Goal: Transaction & Acquisition: Purchase product/service

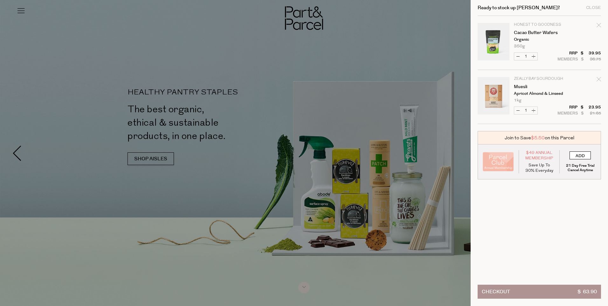
click at [580, 156] on input "ADD" at bounding box center [579, 155] width 21 height 8
type input "ADDED"
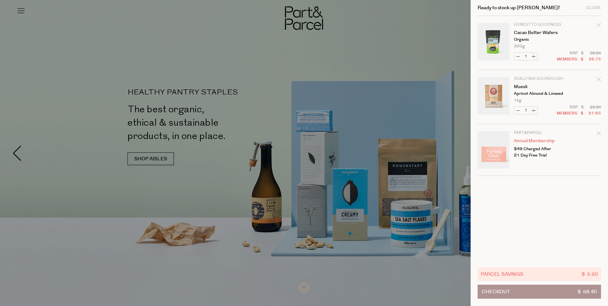
click at [399, 17] on div at bounding box center [304, 153] width 608 height 306
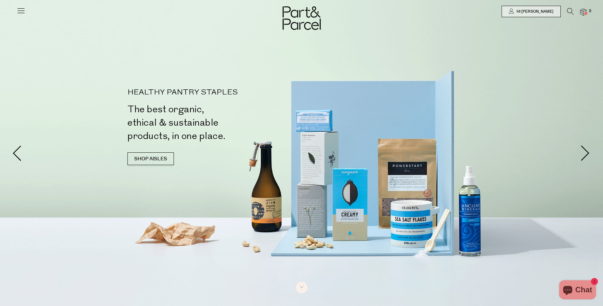
click at [571, 10] on icon at bounding box center [570, 11] width 7 height 7
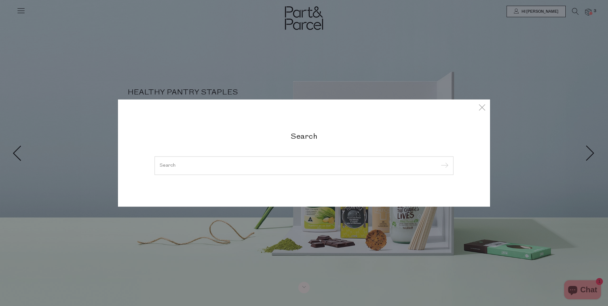
type input "w"
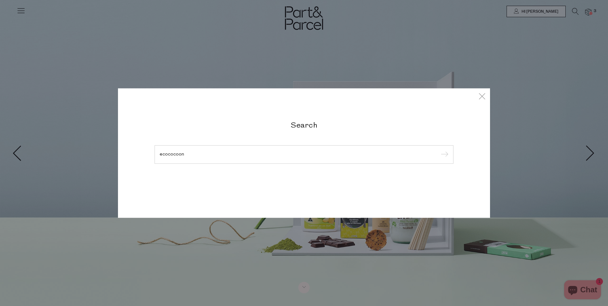
type input "ecococoon"
click at [439, 150] on input "submit" at bounding box center [444, 155] width 10 height 10
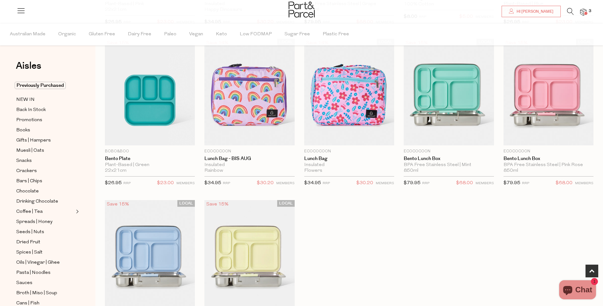
scroll to position [191, 0]
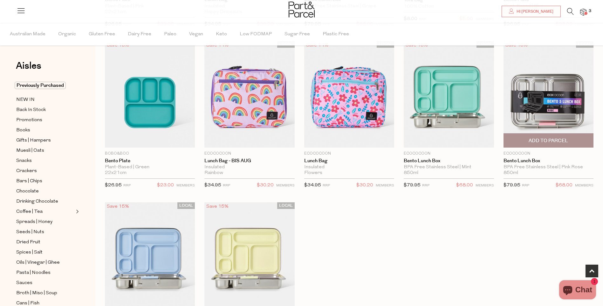
click at [537, 140] on span "Add To Parcel" at bounding box center [547, 140] width 39 height 7
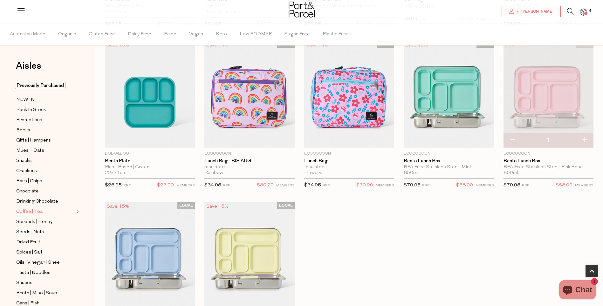
click at [72, 208] on link "Coffee | Tea" at bounding box center [45, 212] width 58 height 8
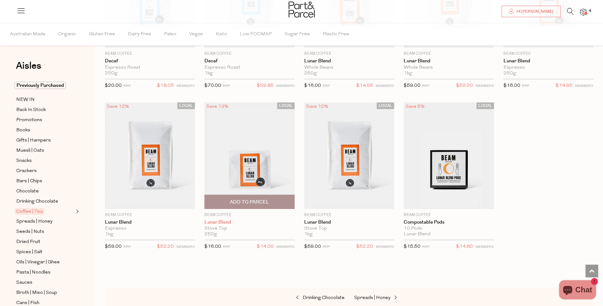
scroll to position [2753, 0]
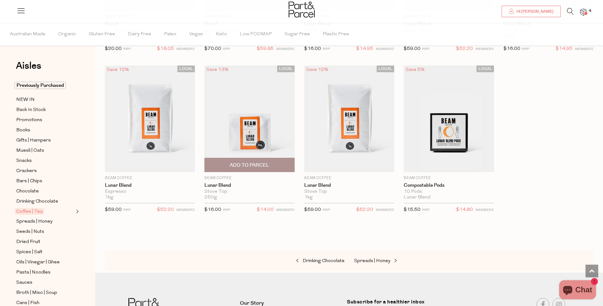
click at [273, 164] on span "Add To Parcel" at bounding box center [249, 165] width 86 height 14
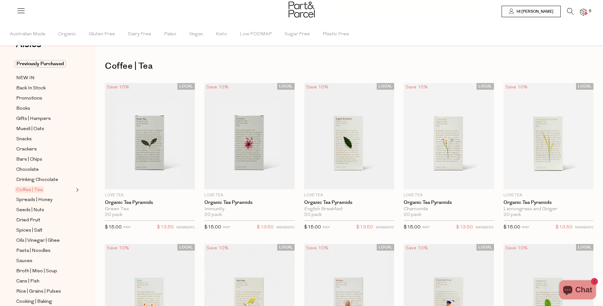
scroll to position [32, 0]
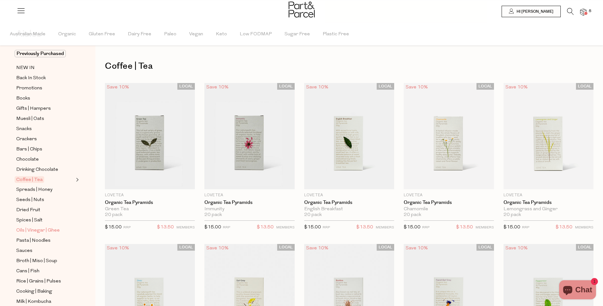
click at [47, 227] on span "Oils | Vinegar | Ghee" at bounding box center [38, 231] width 44 height 8
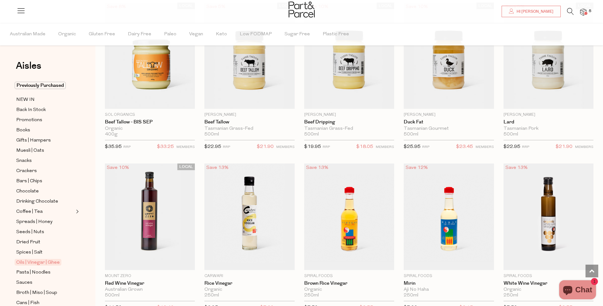
scroll to position [922, 0]
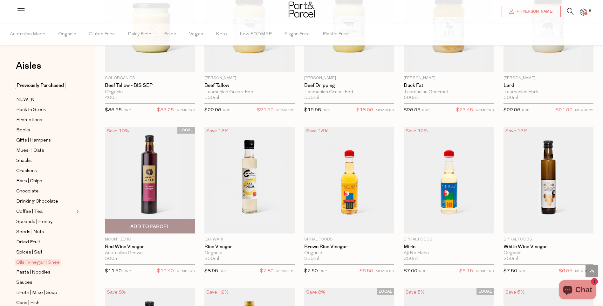
click at [148, 223] on span "Add To Parcel" at bounding box center [149, 226] width 39 height 7
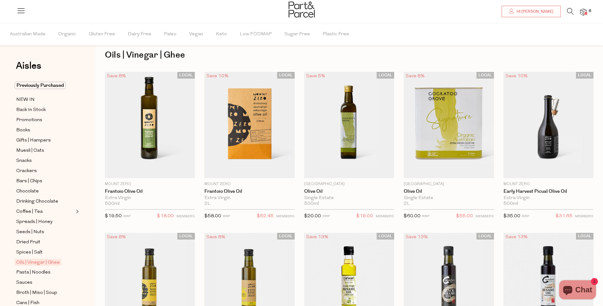
scroll to position [0, 0]
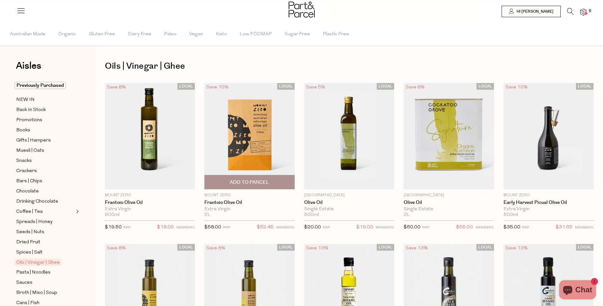
click at [276, 180] on span "Add To Parcel" at bounding box center [249, 182] width 86 height 14
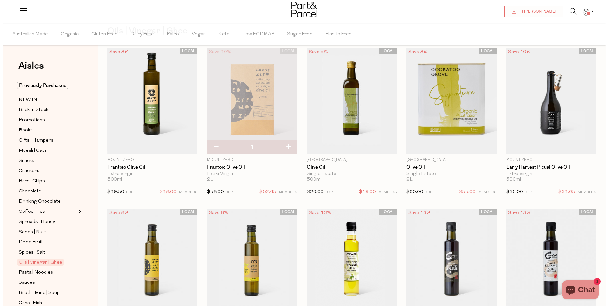
scroll to position [2, 0]
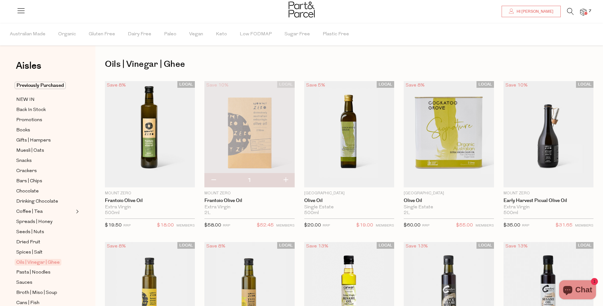
click at [584, 10] on img at bounding box center [583, 12] width 6 height 7
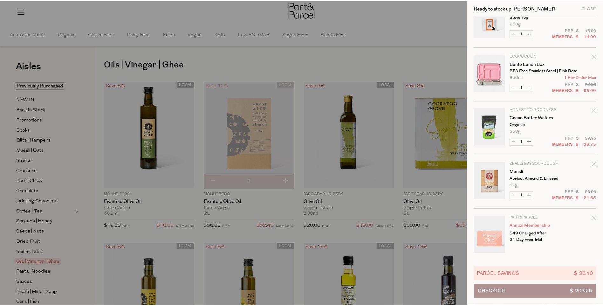
scroll to position [132, 0]
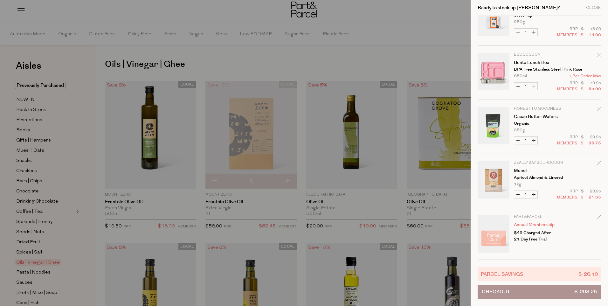
click at [37, 195] on div at bounding box center [304, 153] width 608 height 306
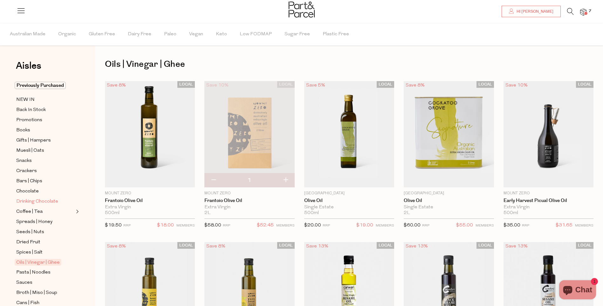
click at [39, 198] on span "Drinking Chocolate" at bounding box center [37, 202] width 42 height 8
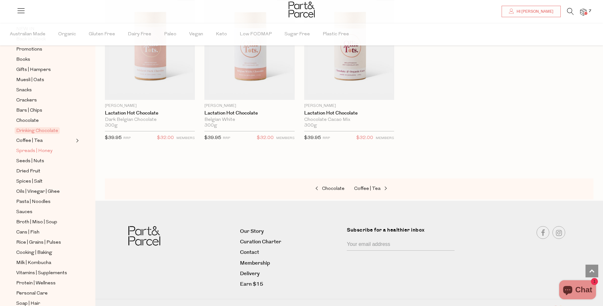
scroll to position [95, 0]
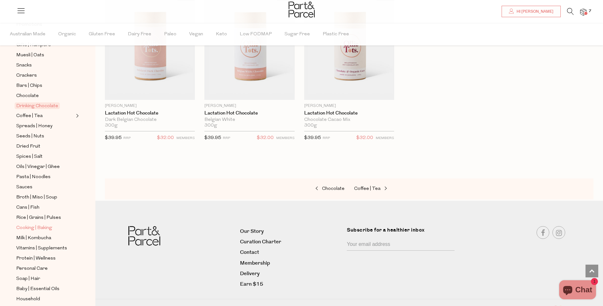
click at [53, 224] on link "Cooking | Baking" at bounding box center [45, 228] width 58 height 8
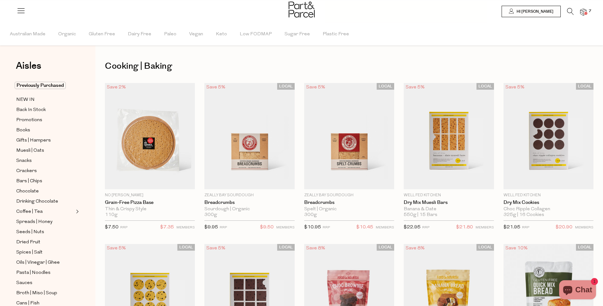
click at [567, 17] on li at bounding box center [567, 13] width 13 height 10
click at [569, 14] on icon at bounding box center [570, 11] width 7 height 7
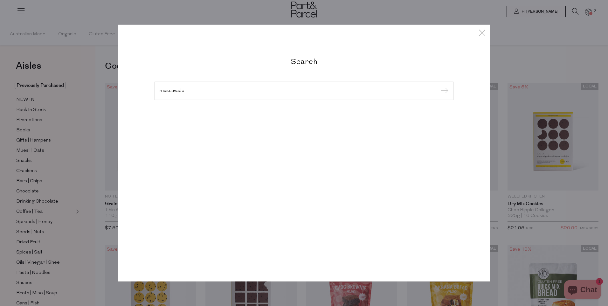
type input "muscavado"
click at [439, 86] on input "submit" at bounding box center [444, 91] width 10 height 10
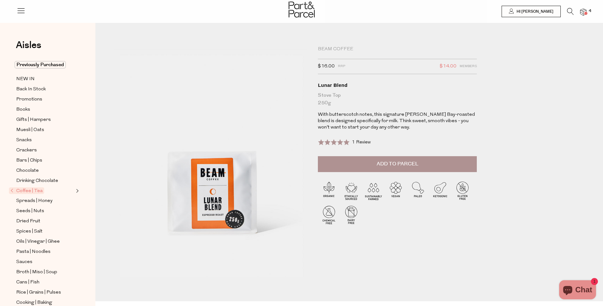
click at [362, 141] on span "1 Review" at bounding box center [361, 142] width 19 height 5
click at [585, 13] on span at bounding box center [585, 13] width 3 height 3
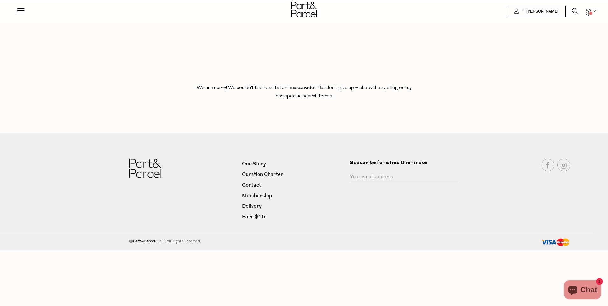
click at [578, 10] on icon at bounding box center [575, 11] width 7 height 7
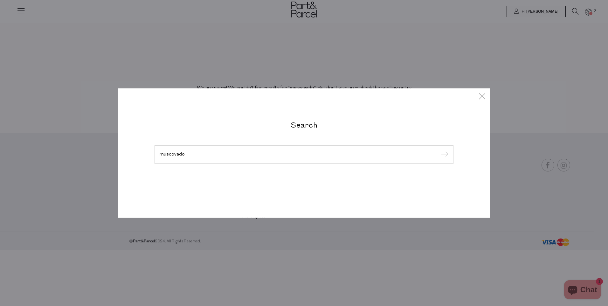
type input "muscovado"
click at [439, 150] on input "submit" at bounding box center [444, 155] width 10 height 10
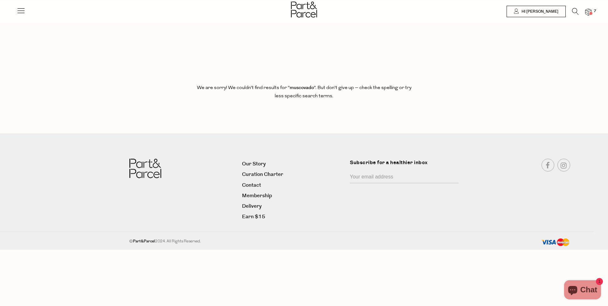
click at [576, 11] on icon at bounding box center [575, 11] width 7 height 7
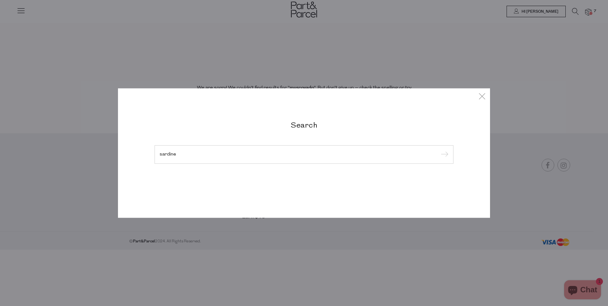
type input "sardine"
click at [439, 150] on input "submit" at bounding box center [444, 155] width 10 height 10
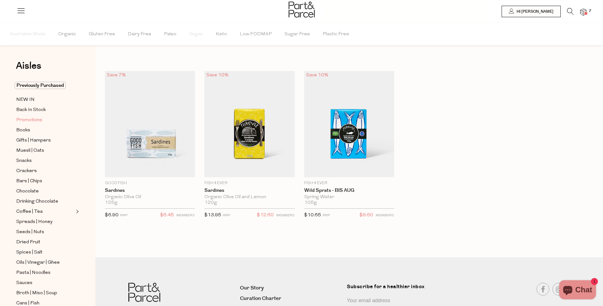
click at [35, 117] on span "Promotions" at bounding box center [29, 120] width 26 height 8
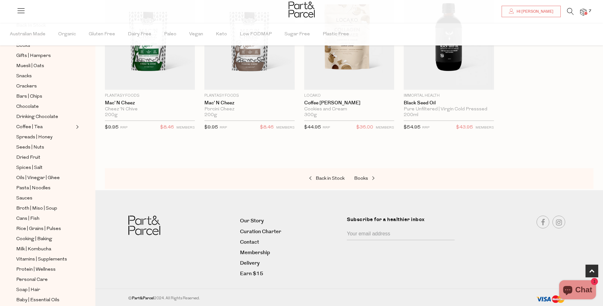
scroll to position [127, 0]
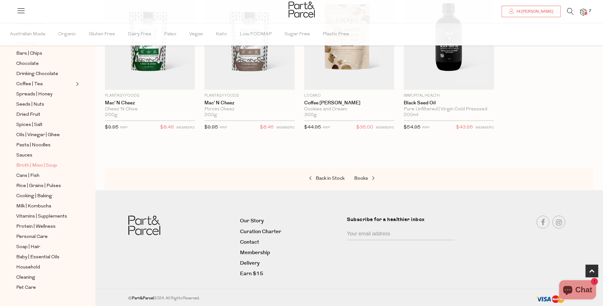
click at [41, 162] on span "Broth | Miso | Soup" at bounding box center [36, 166] width 41 height 8
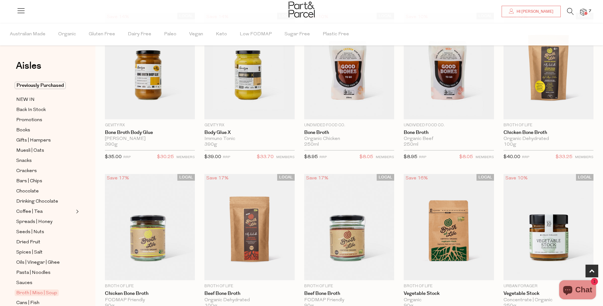
scroll to position [381, 0]
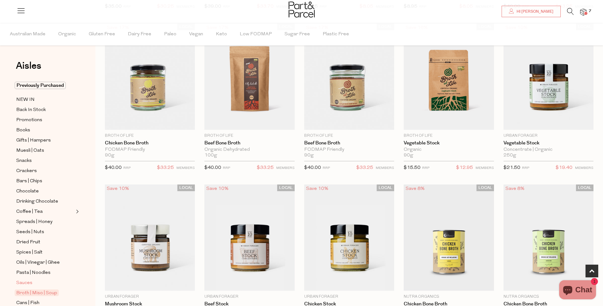
click at [25, 279] on span "Sauces" at bounding box center [24, 283] width 16 height 8
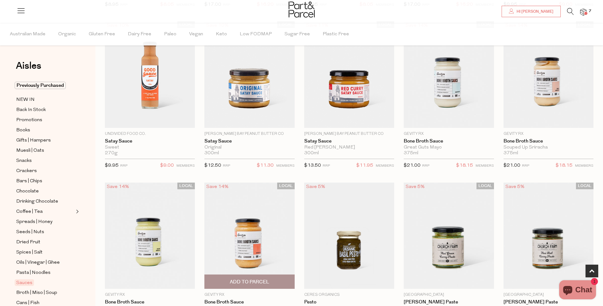
scroll to position [413, 0]
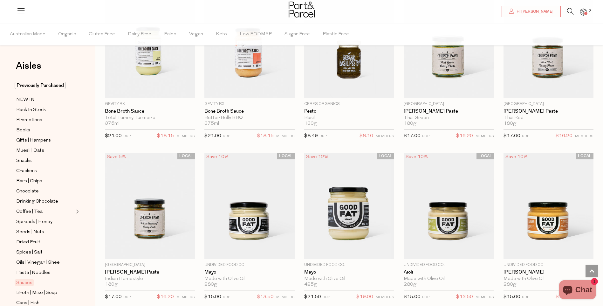
click at [583, 10] on img at bounding box center [583, 12] width 6 height 7
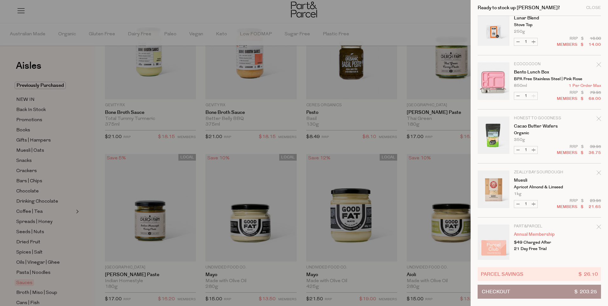
scroll to position [132, 0]
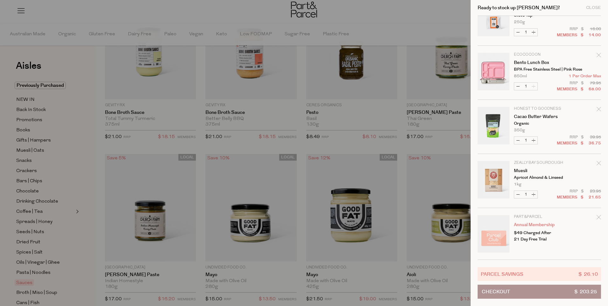
click at [597, 163] on icon "Remove Muesli" at bounding box center [598, 163] width 4 height 4
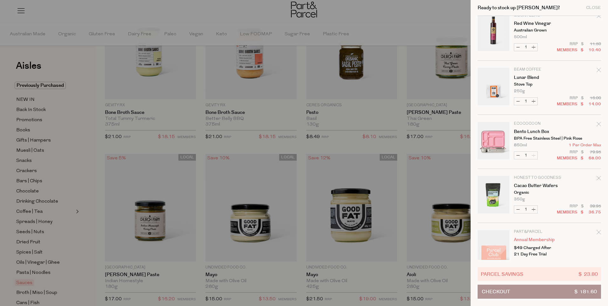
scroll to position [78, 0]
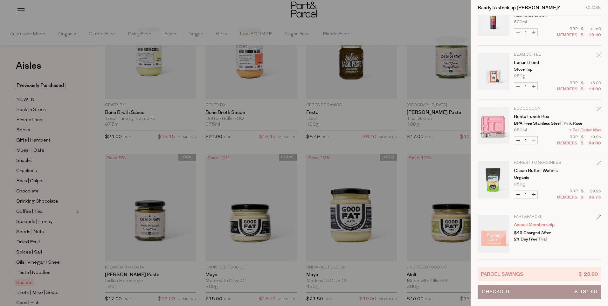
click at [549, 292] on button "Checkout $ 181.60" at bounding box center [538, 291] width 123 height 14
